Goal: Transaction & Acquisition: Purchase product/service

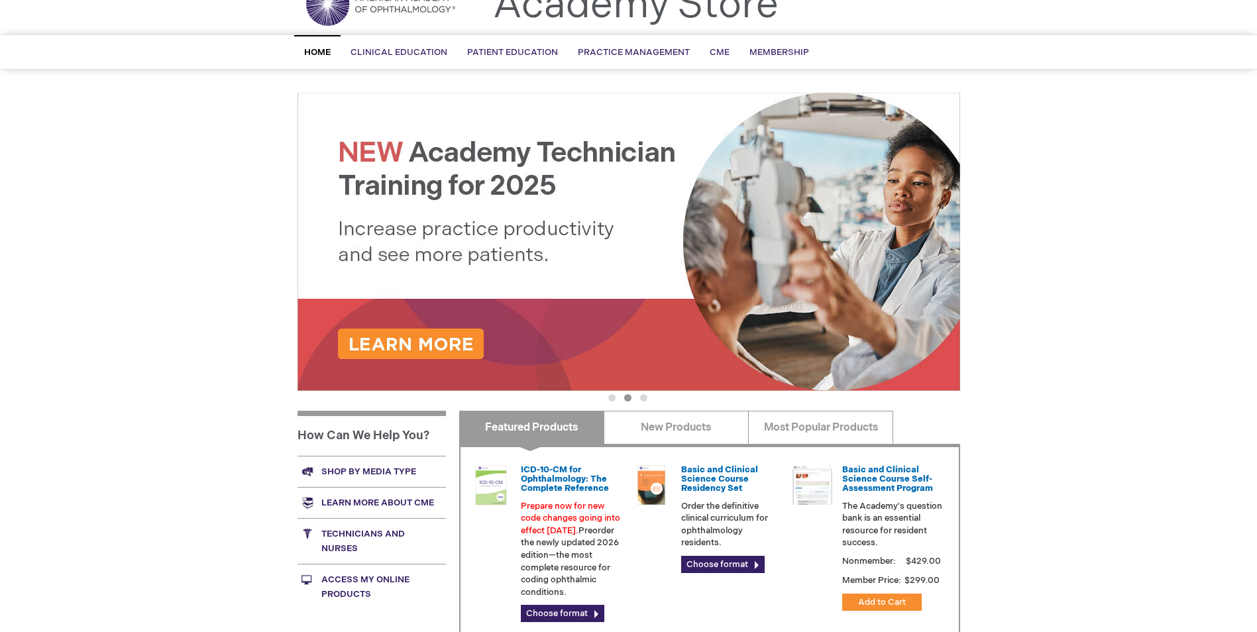
scroll to position [48, 0]
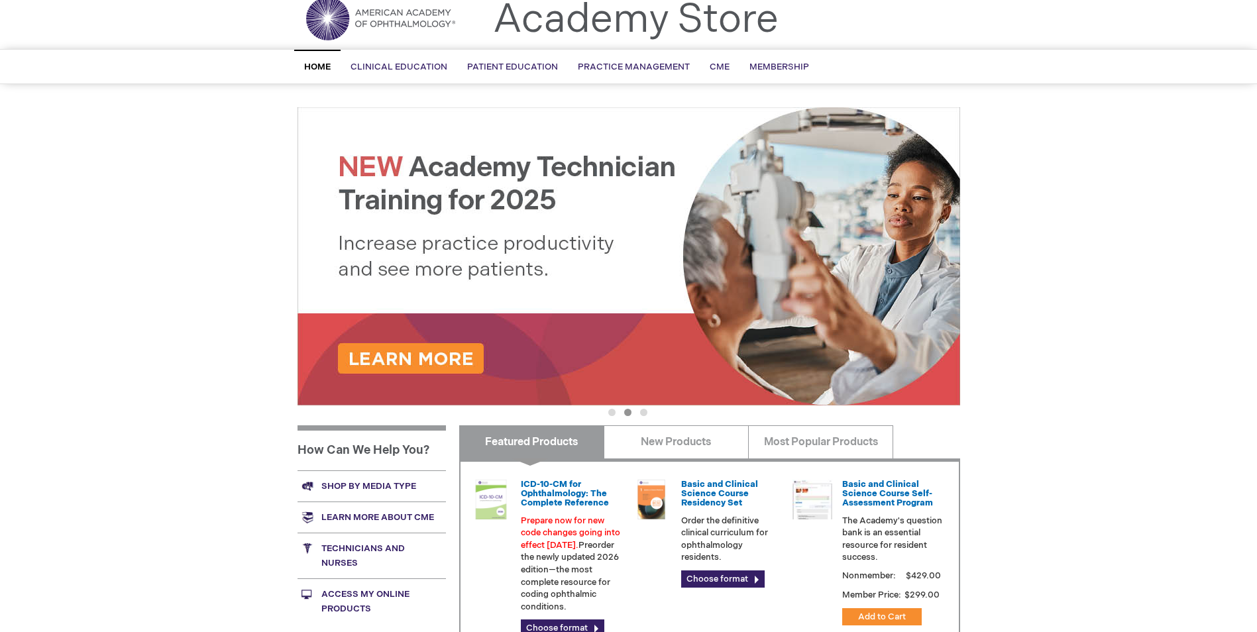
click at [381, 488] on link "Shop by media type" at bounding box center [371, 485] width 148 height 31
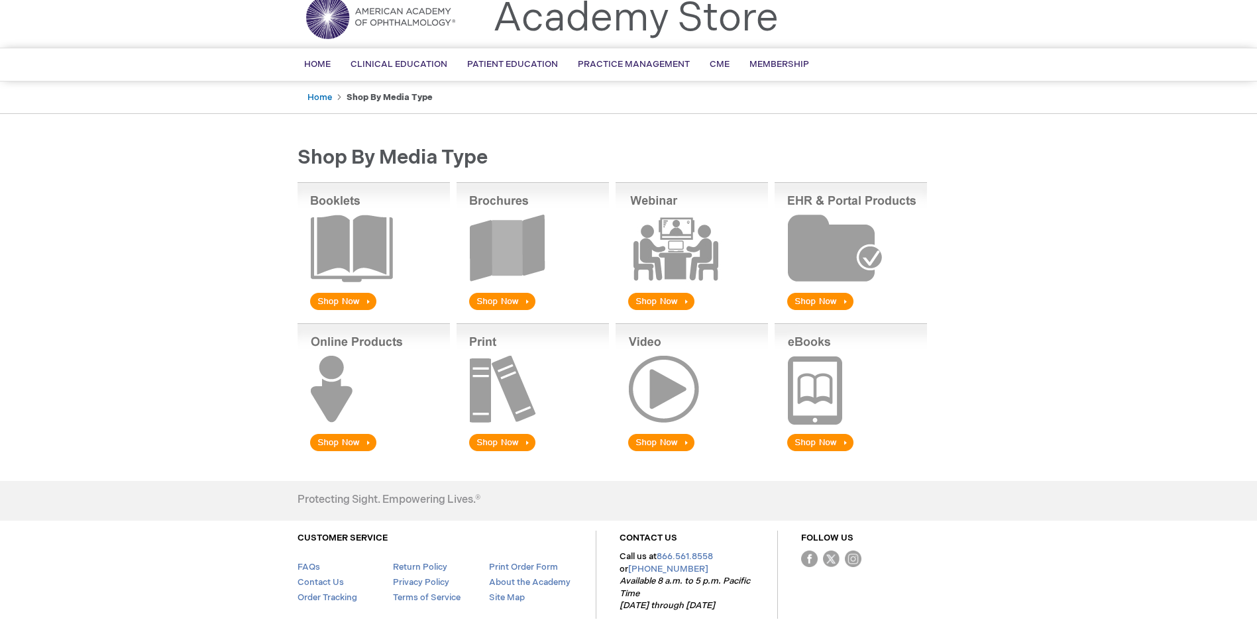
scroll to position [108, 0]
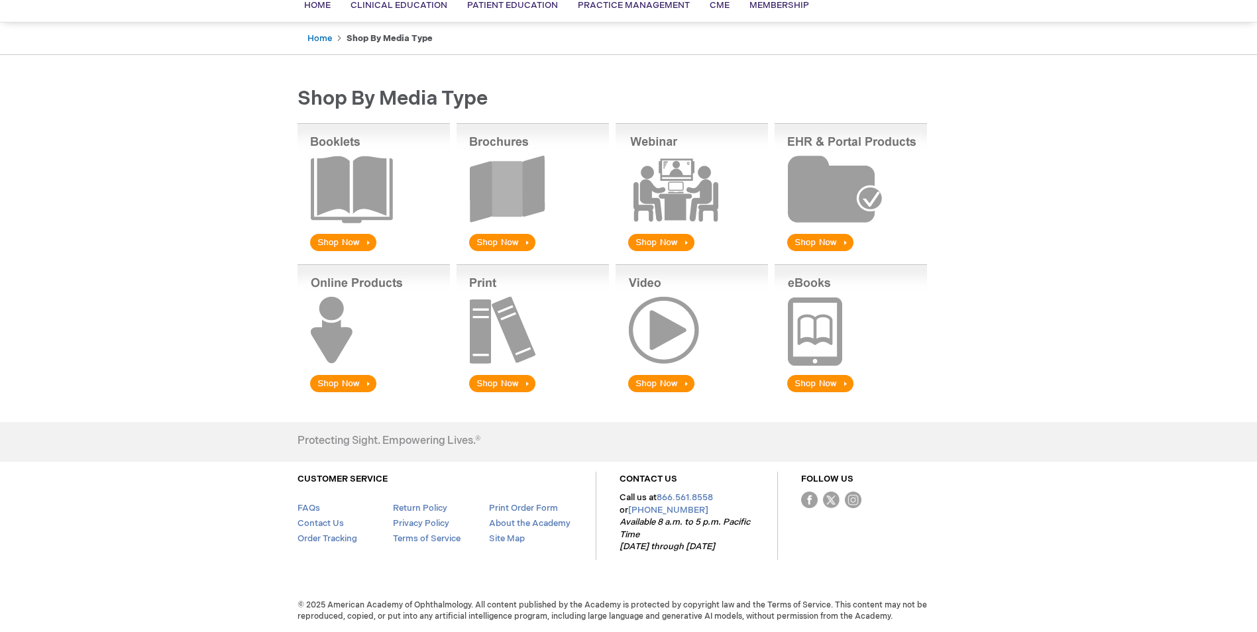
click at [666, 235] on img at bounding box center [691, 188] width 152 height 130
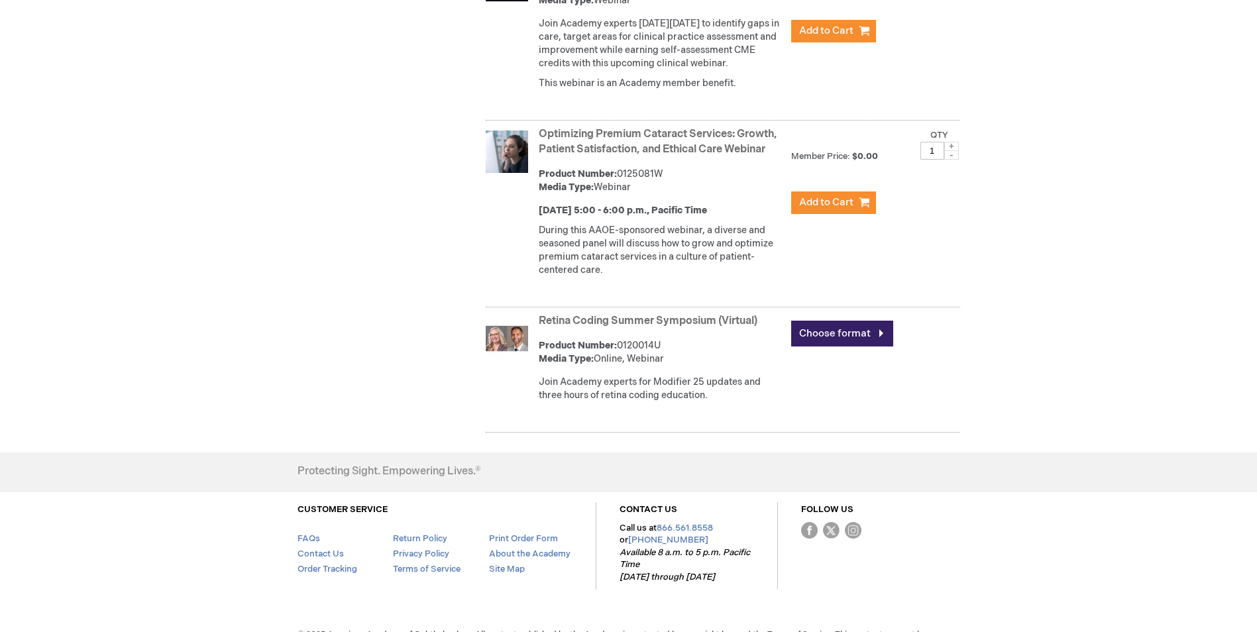
scroll to position [927, 0]
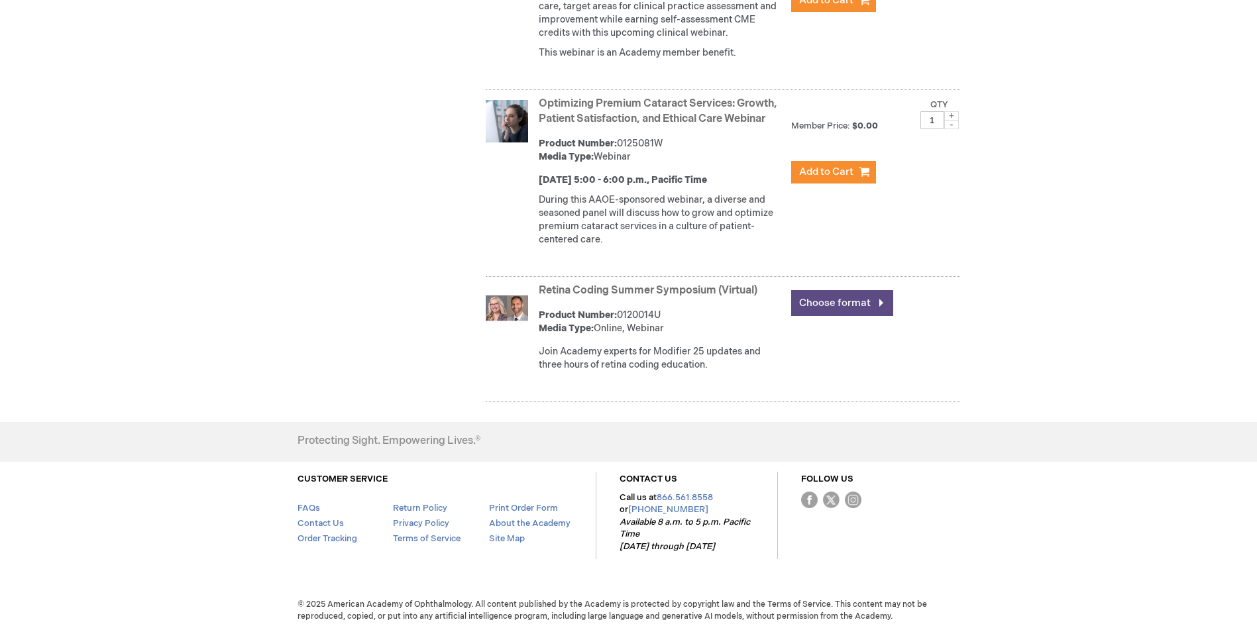
click at [863, 316] on link "Choose format" at bounding box center [842, 303] width 102 height 26
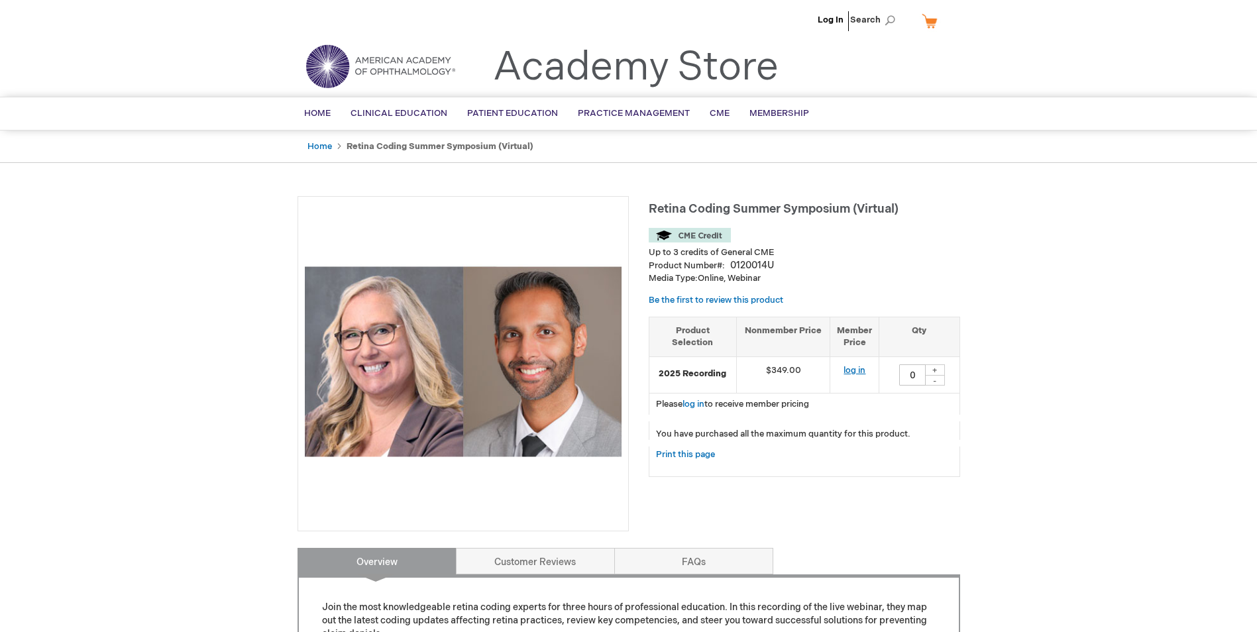
click at [858, 370] on link "log in" at bounding box center [854, 370] width 22 height 11
click at [939, 367] on div "+" at bounding box center [935, 369] width 20 height 11
click at [935, 370] on div "+" at bounding box center [935, 369] width 20 height 11
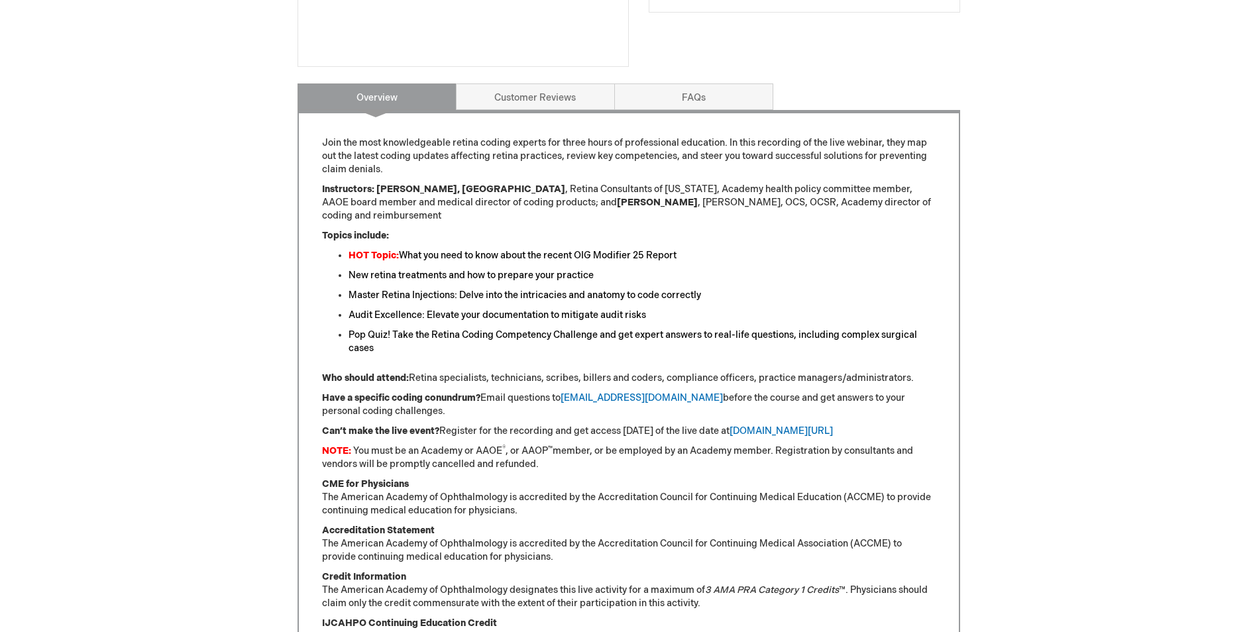
scroll to position [464, 0]
click at [820, 426] on link "aao.org/my-online-products" at bounding box center [780, 431] width 103 height 11
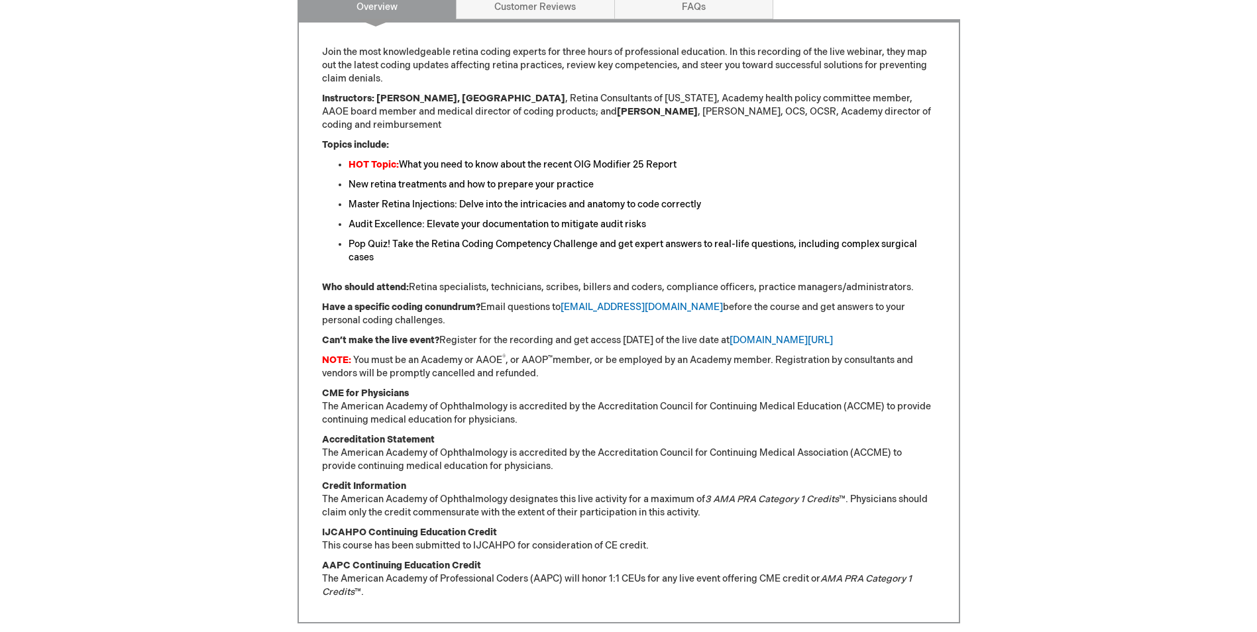
scroll to position [596, 0]
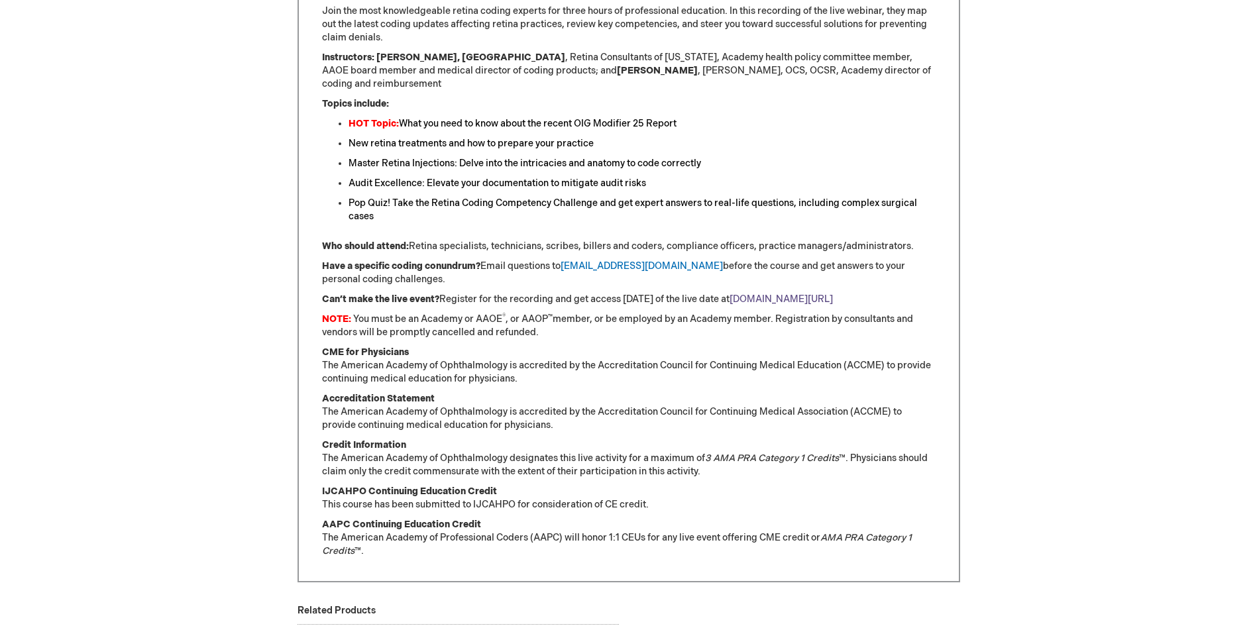
click at [821, 293] on link "aao.org/my-online-products" at bounding box center [780, 298] width 103 height 11
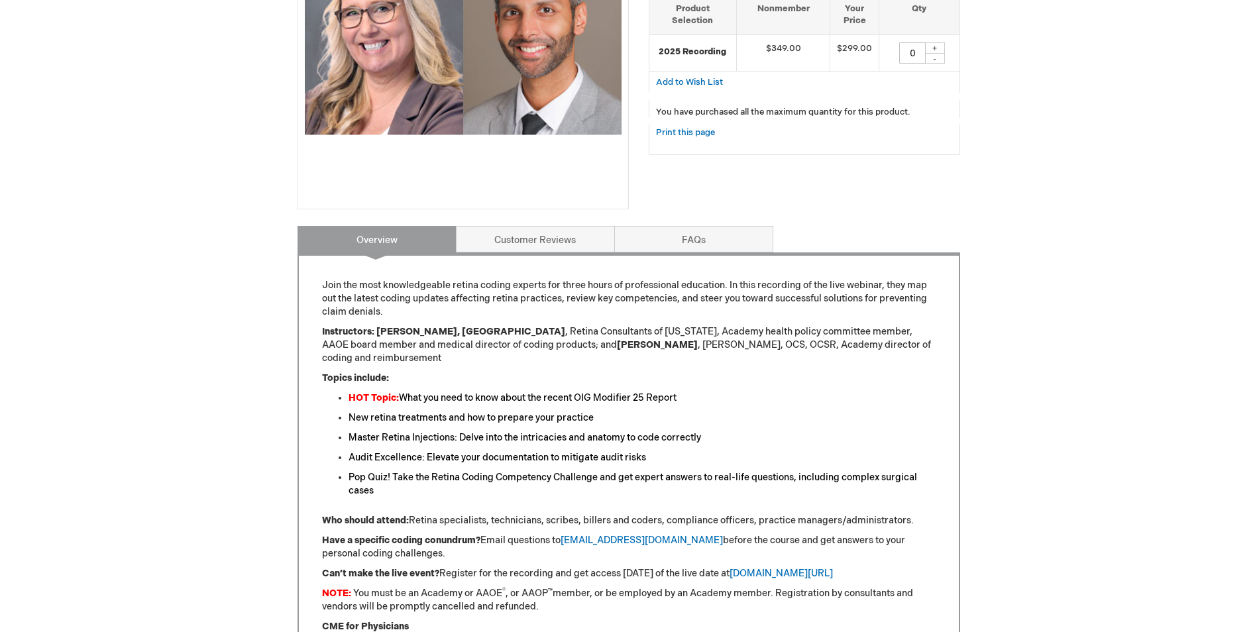
scroll to position [331, 0]
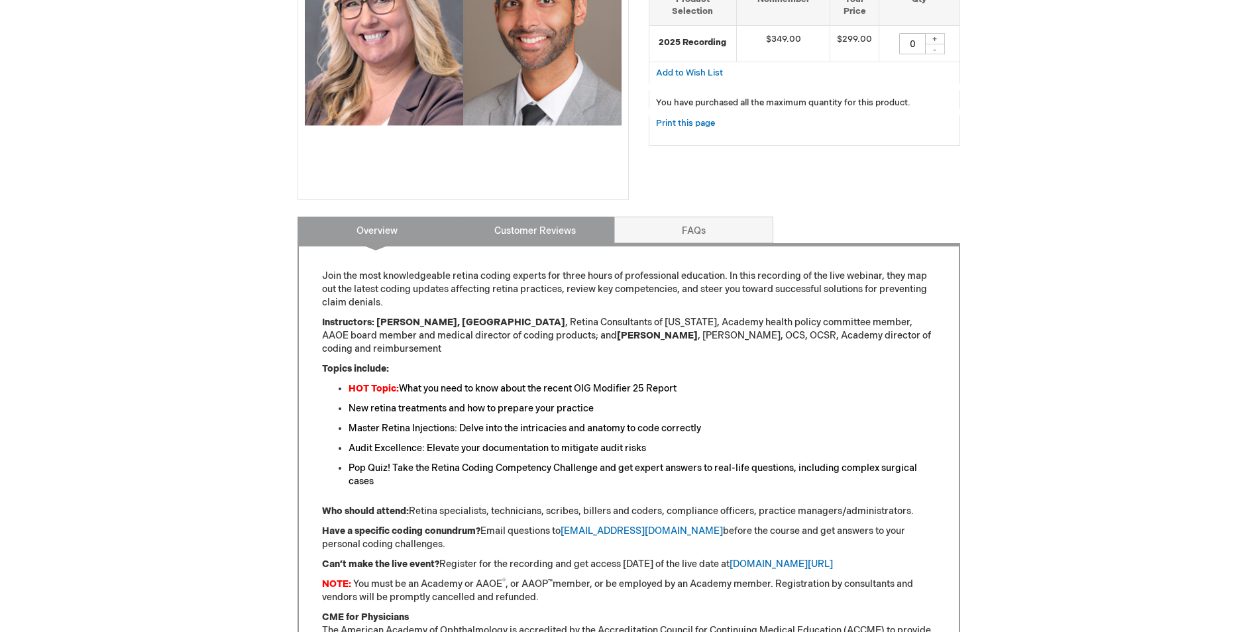
click at [501, 229] on link "Customer Reviews" at bounding box center [535, 230] width 159 height 26
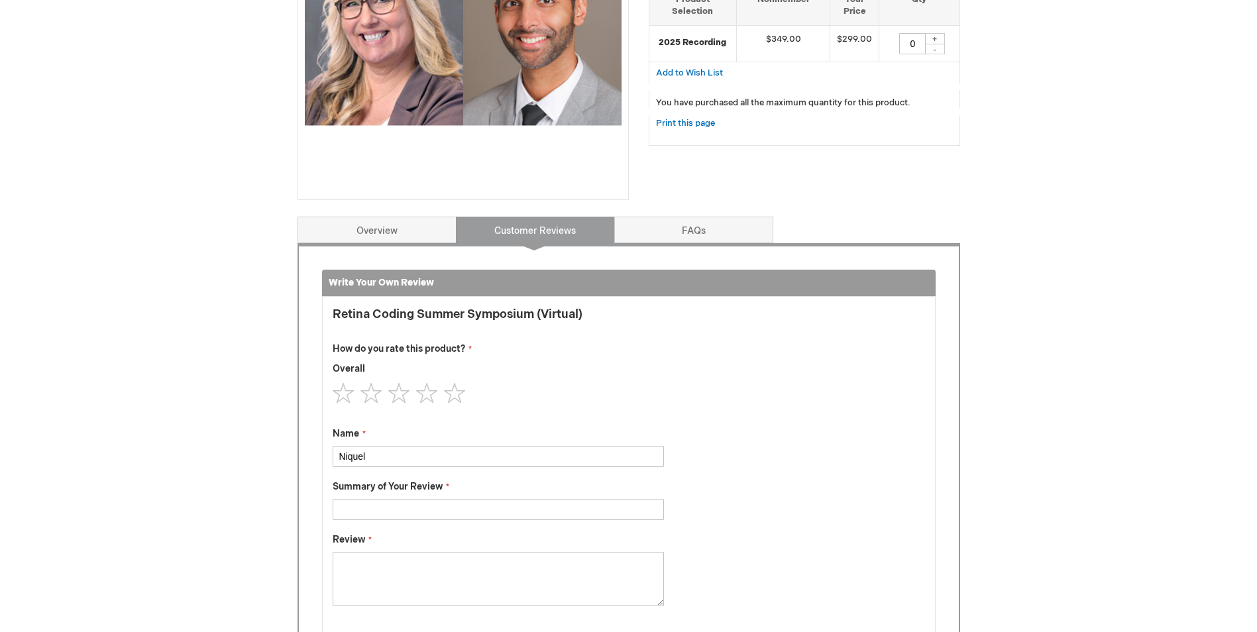
scroll to position [548, 0]
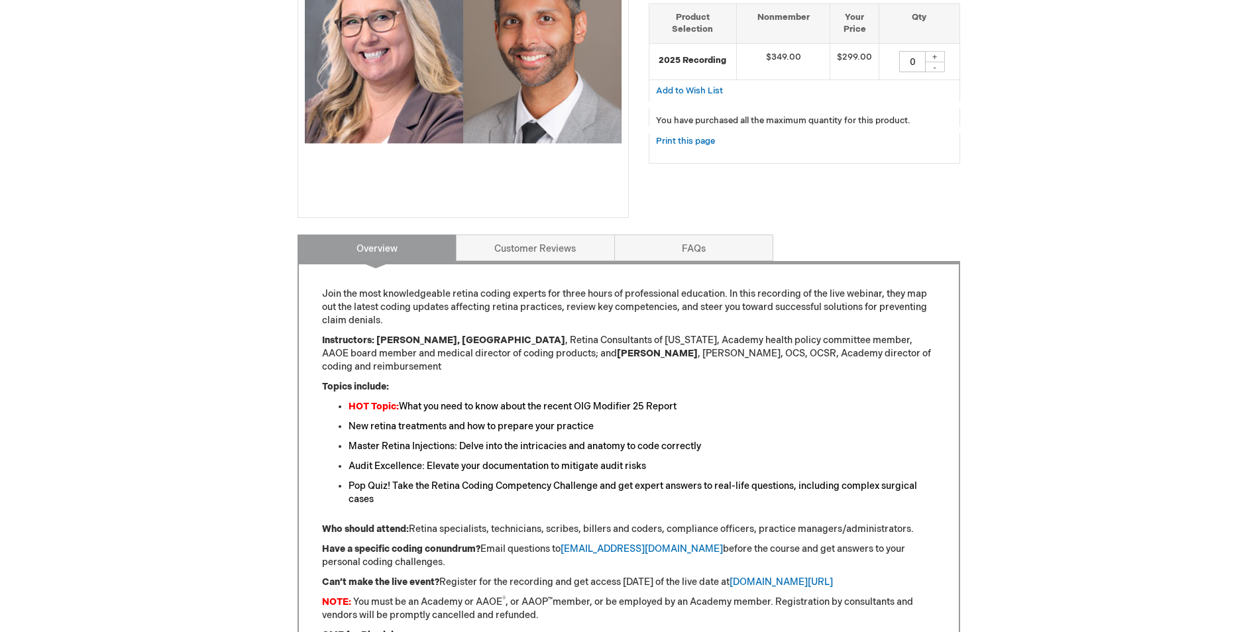
scroll to position [331, 0]
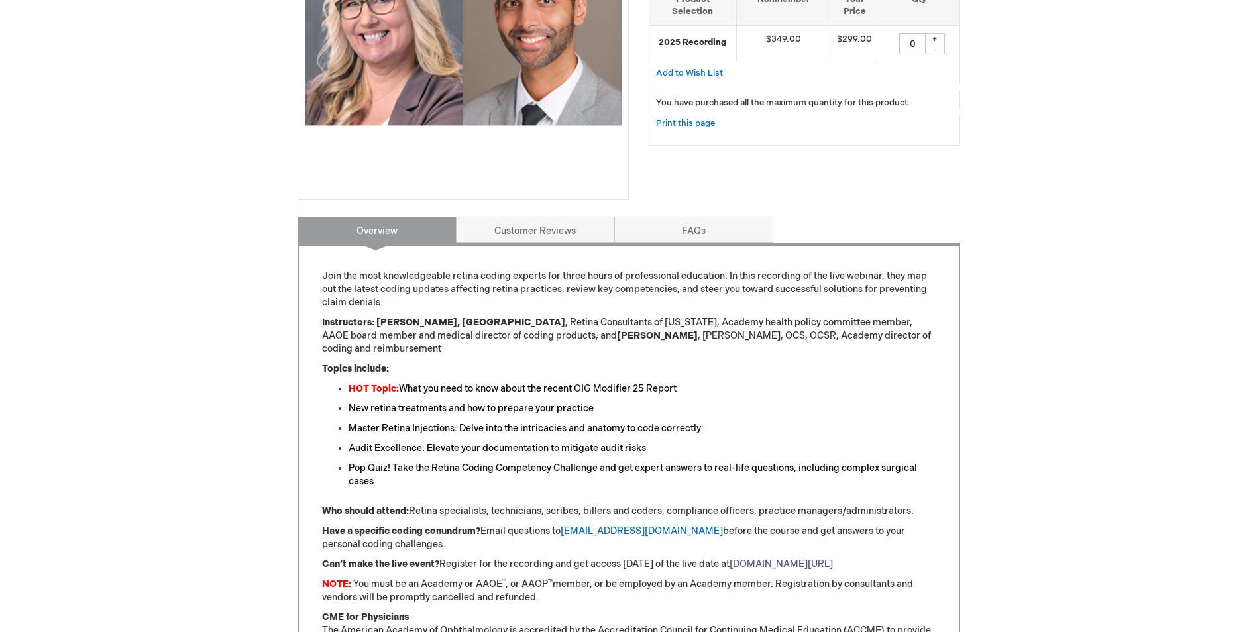
click at [825, 558] on link "[DOMAIN_NAME][URL]" at bounding box center [780, 563] width 103 height 11
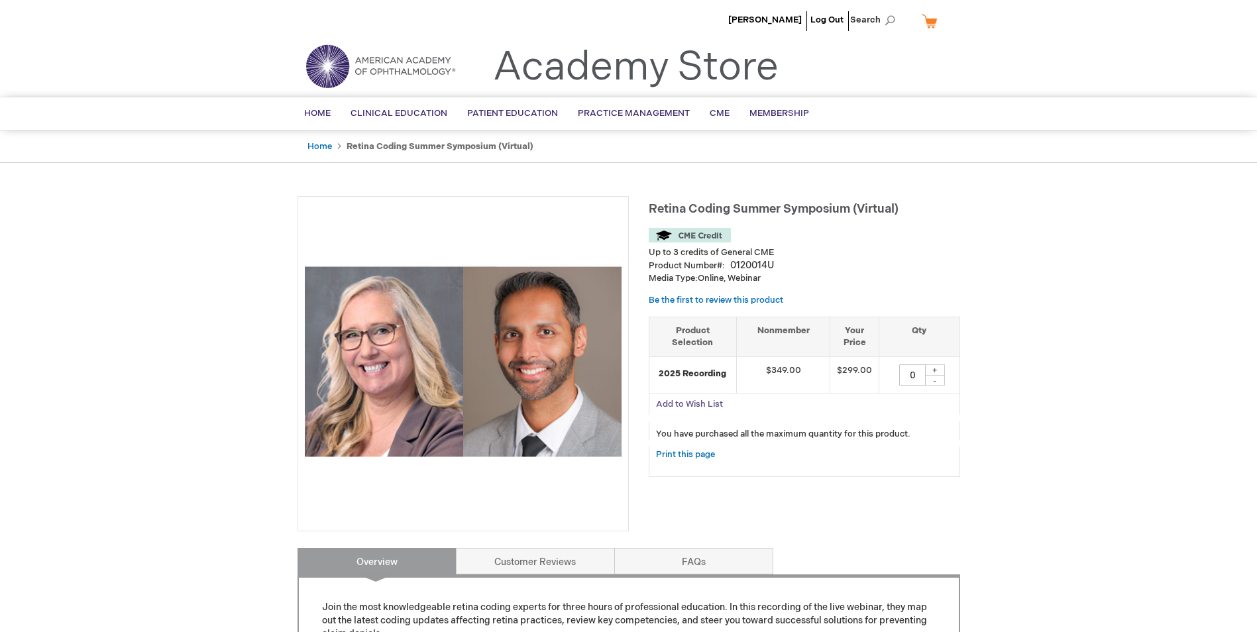
click at [662, 401] on span "Add to Wish List" at bounding box center [689, 404] width 67 height 11
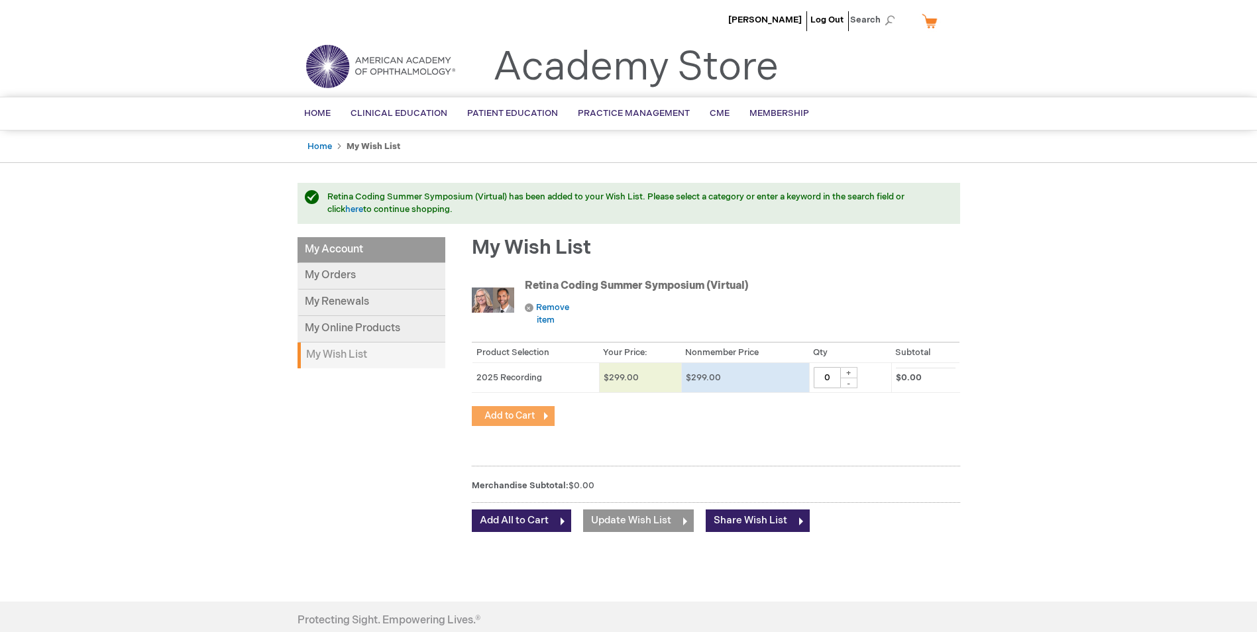
click at [521, 416] on span "Add to Cart" at bounding box center [509, 415] width 50 height 11
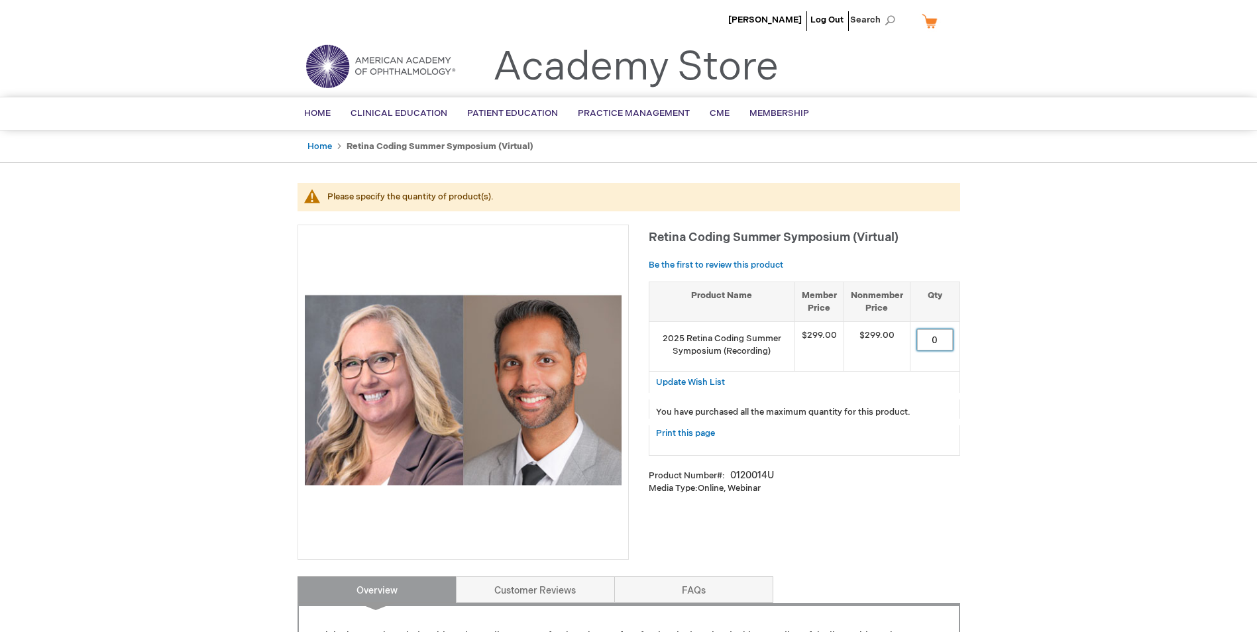
drag, startPoint x: 931, startPoint y: 340, endPoint x: 939, endPoint y: 329, distance: 14.7
click at [931, 339] on input "0" at bounding box center [935, 339] width 36 height 21
drag, startPoint x: 934, startPoint y: 337, endPoint x: 923, endPoint y: 337, distance: 10.6
click at [923, 337] on input "0" at bounding box center [935, 339] width 36 height 21
drag, startPoint x: 937, startPoint y: 338, endPoint x: 924, endPoint y: 338, distance: 12.6
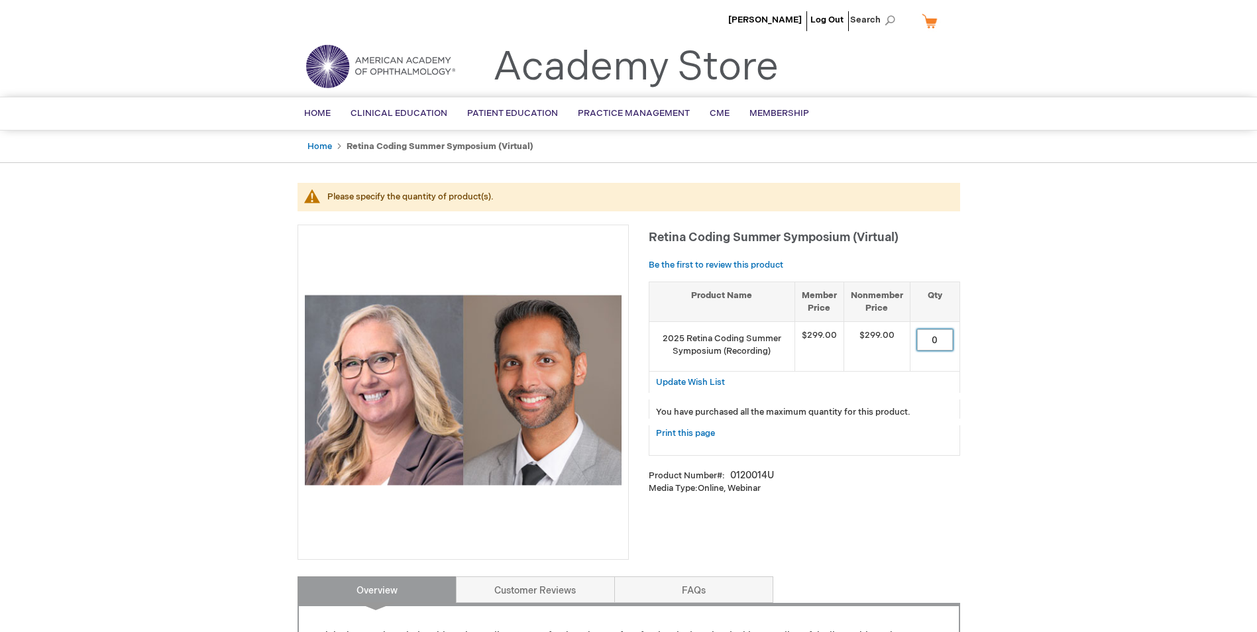
click at [924, 338] on input "0" at bounding box center [935, 339] width 36 height 21
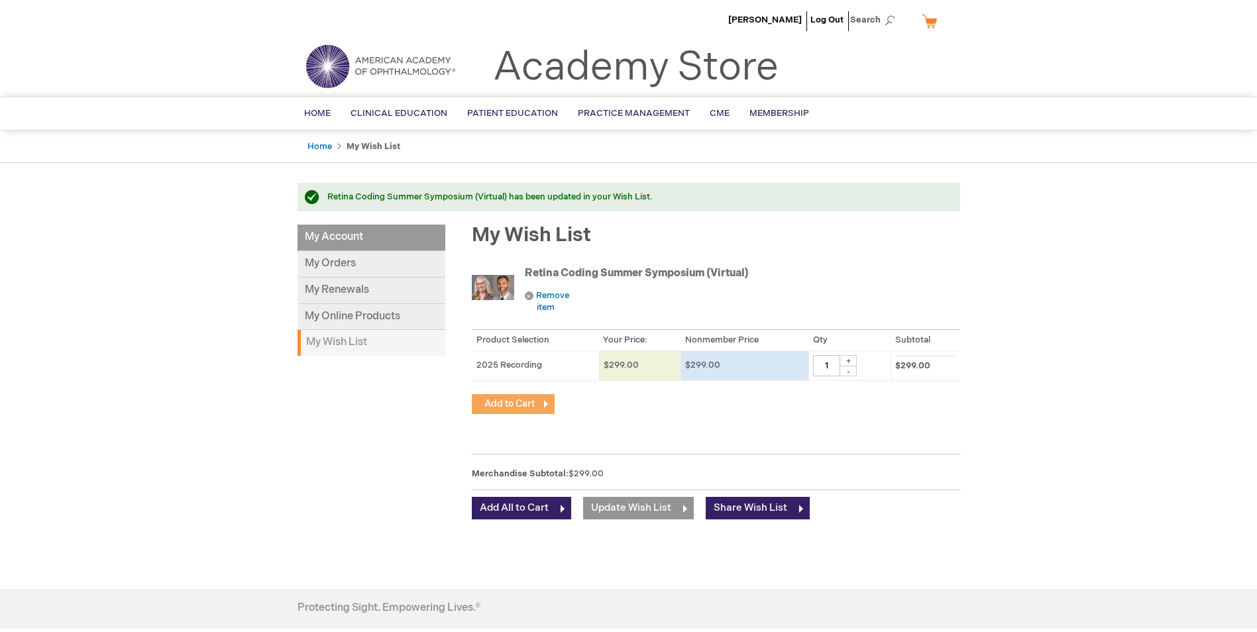
click at [536, 397] on button "Add to Cart" at bounding box center [513, 404] width 83 height 20
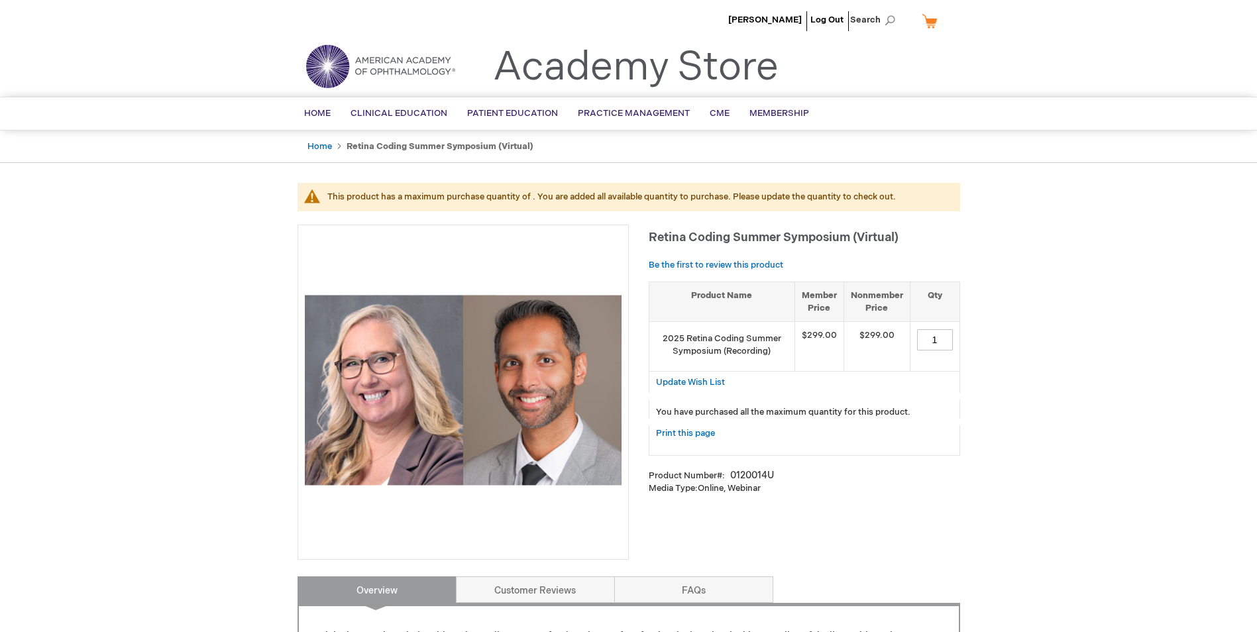
click at [770, 13] on li "[PERSON_NAME]" at bounding box center [765, 20] width 80 height 40
click at [772, 20] on span "[PERSON_NAME]" at bounding box center [765, 20] width 74 height 11
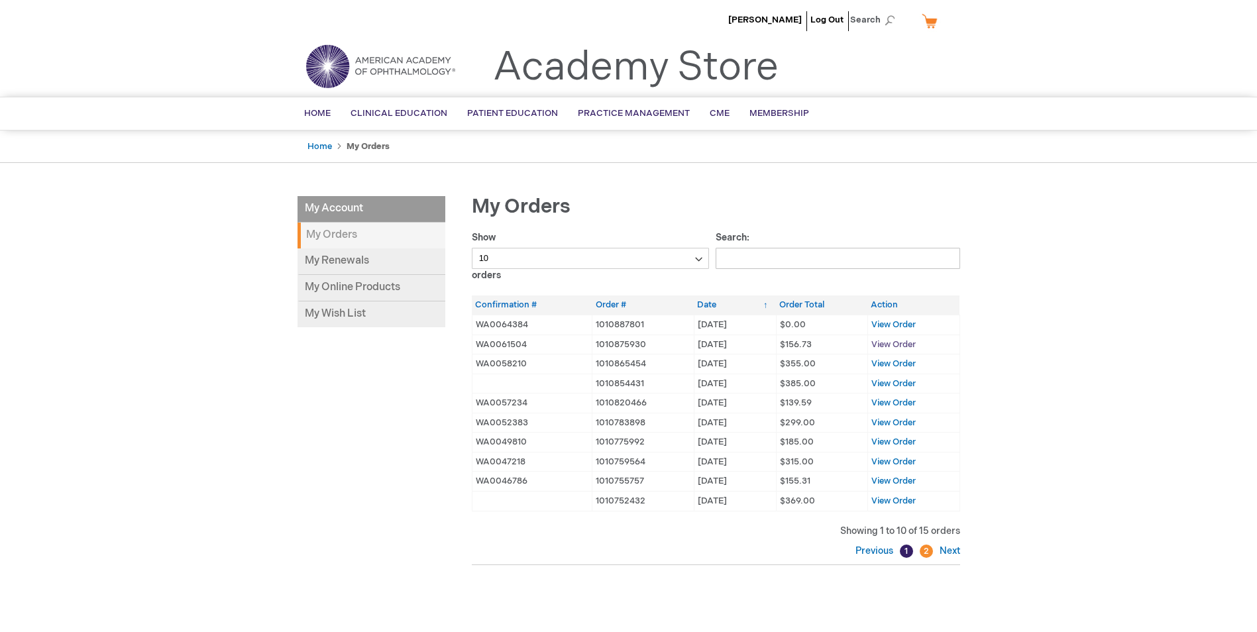
click at [884, 345] on span "View Order" at bounding box center [893, 344] width 44 height 11
click at [903, 327] on span "View Order" at bounding box center [893, 324] width 44 height 11
click at [393, 300] on link "My Online Products" at bounding box center [371, 288] width 148 height 26
click at [346, 317] on link "My Wish List" at bounding box center [371, 314] width 148 height 26
